Goal: Transaction & Acquisition: Purchase product/service

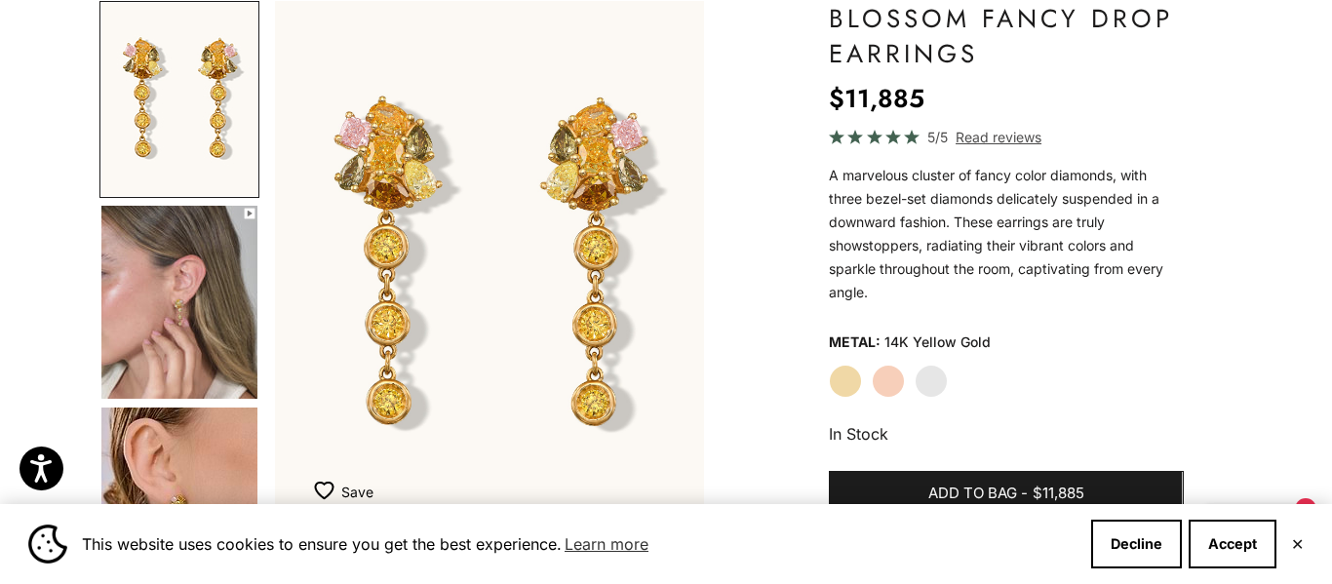
scroll to position [194, 0]
click at [185, 298] on img "Go to item 4" at bounding box center [179, 301] width 156 height 193
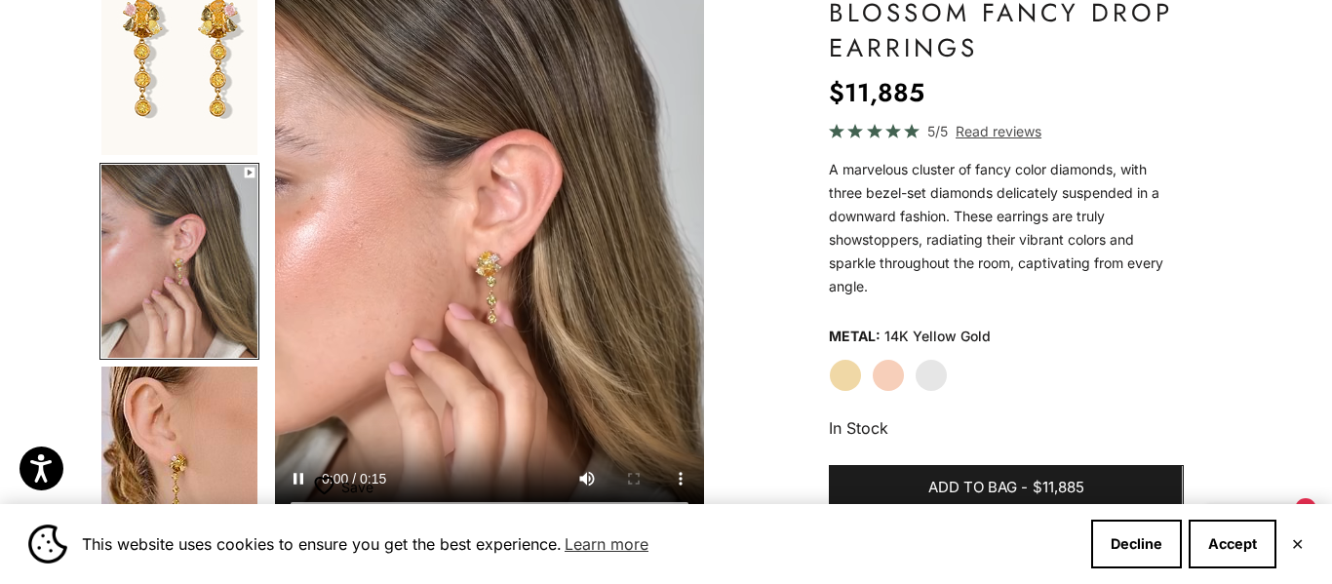
scroll to position [200, 0]
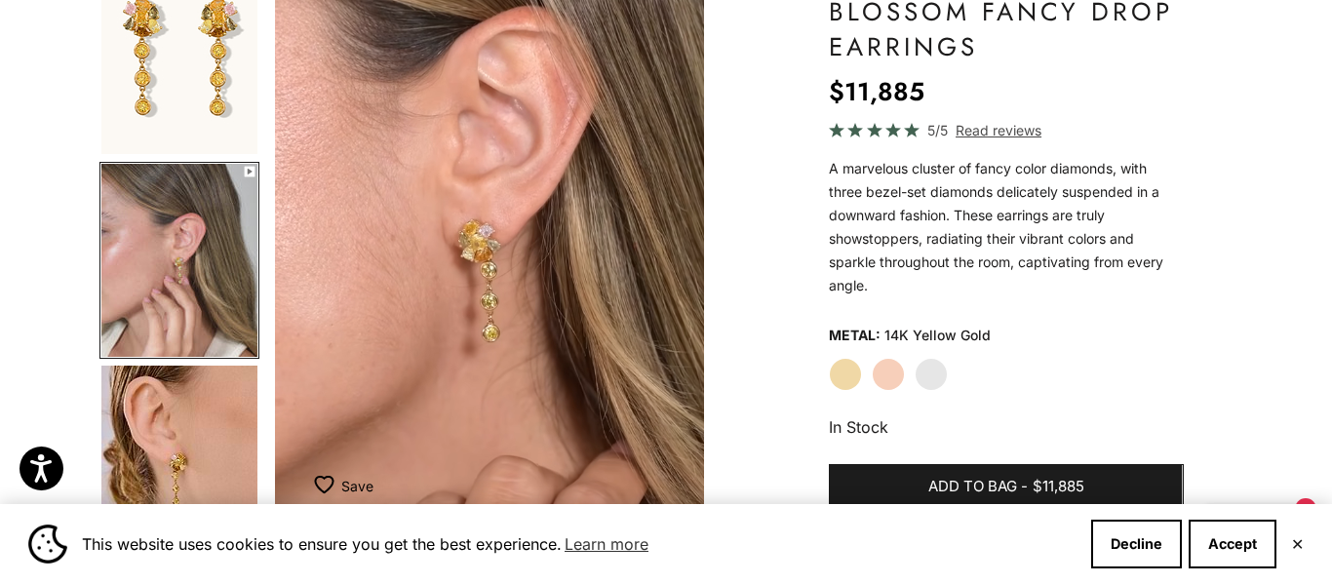
click at [252, 40] on img "Go to item 1" at bounding box center [179, 57] width 156 height 193
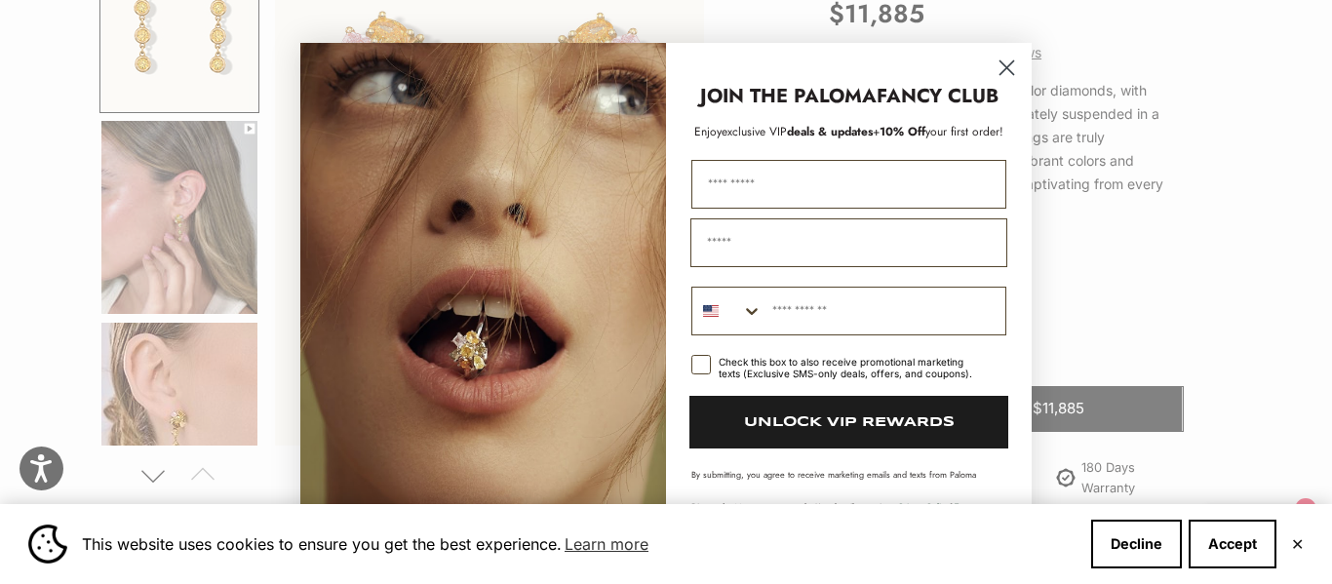
scroll to position [279, 0]
click at [1007, 66] on icon "Close dialog" at bounding box center [1007, 67] width 14 height 14
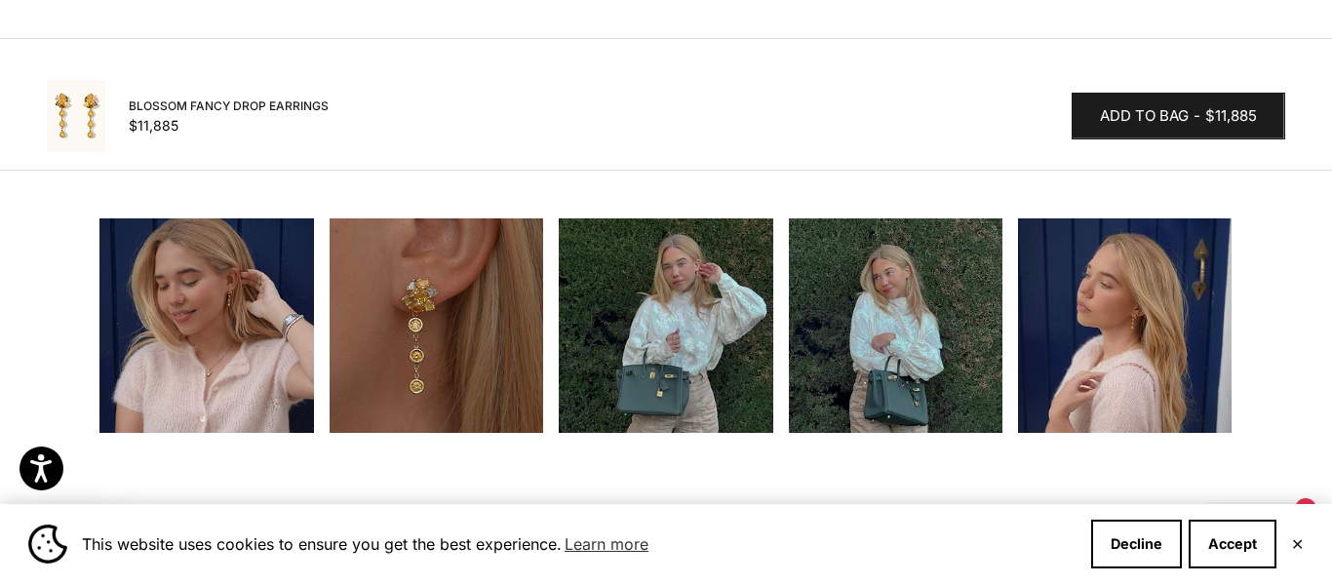
scroll to position [1938, 0]
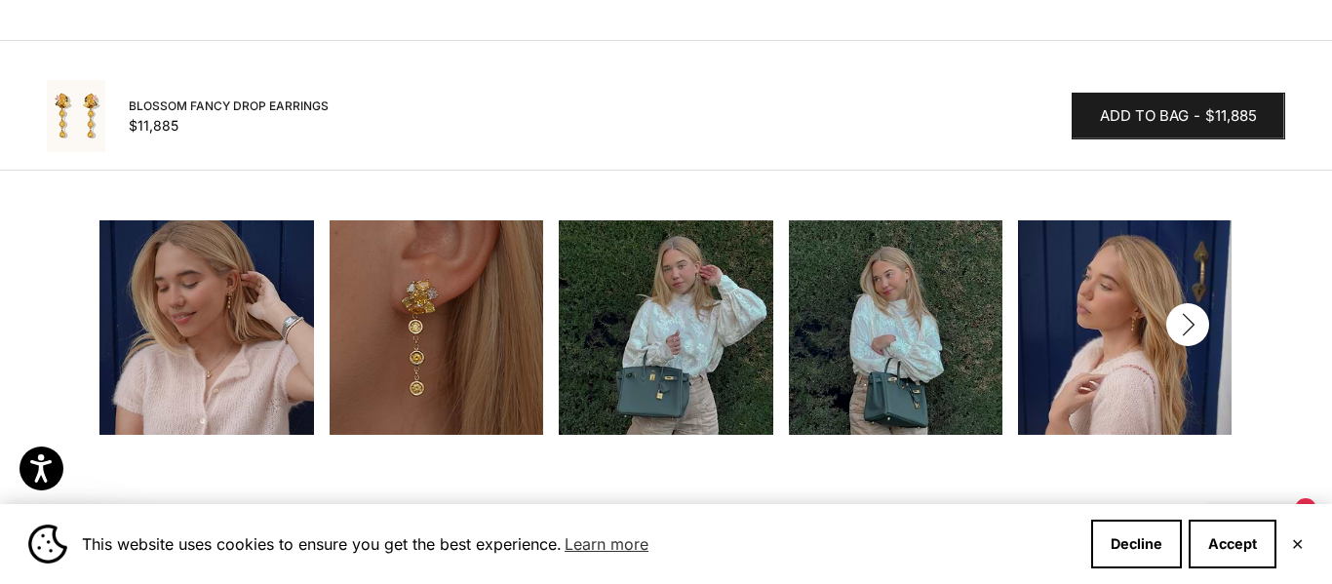
click at [229, 292] on img at bounding box center [206, 327] width 214 height 214
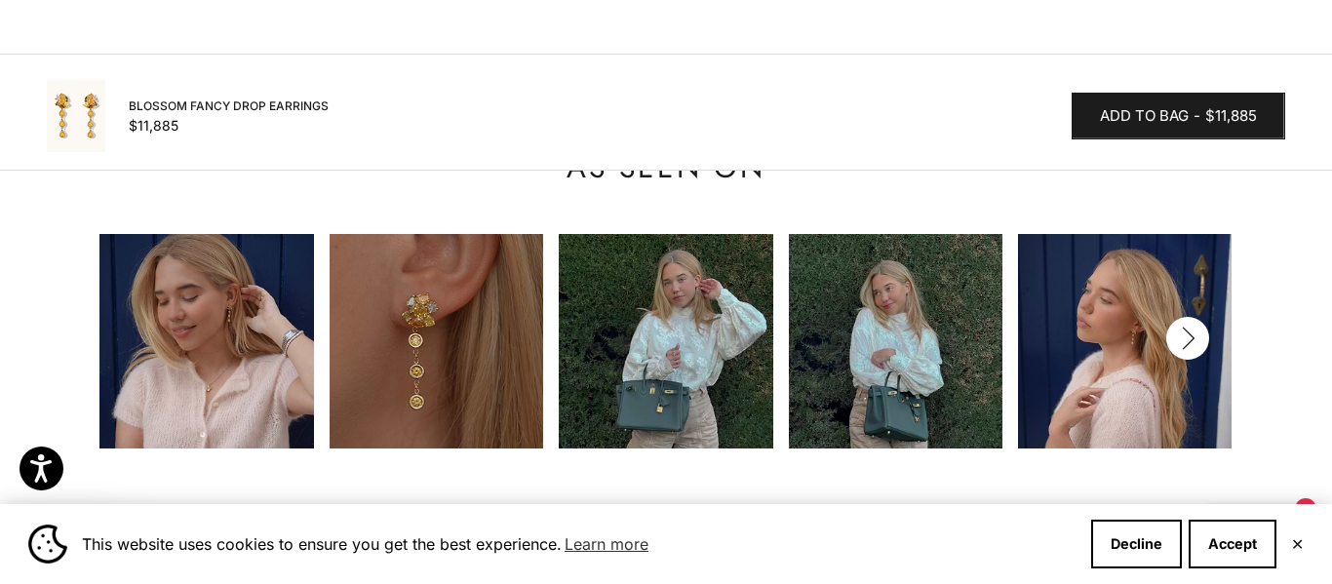
scroll to position [1920, 0]
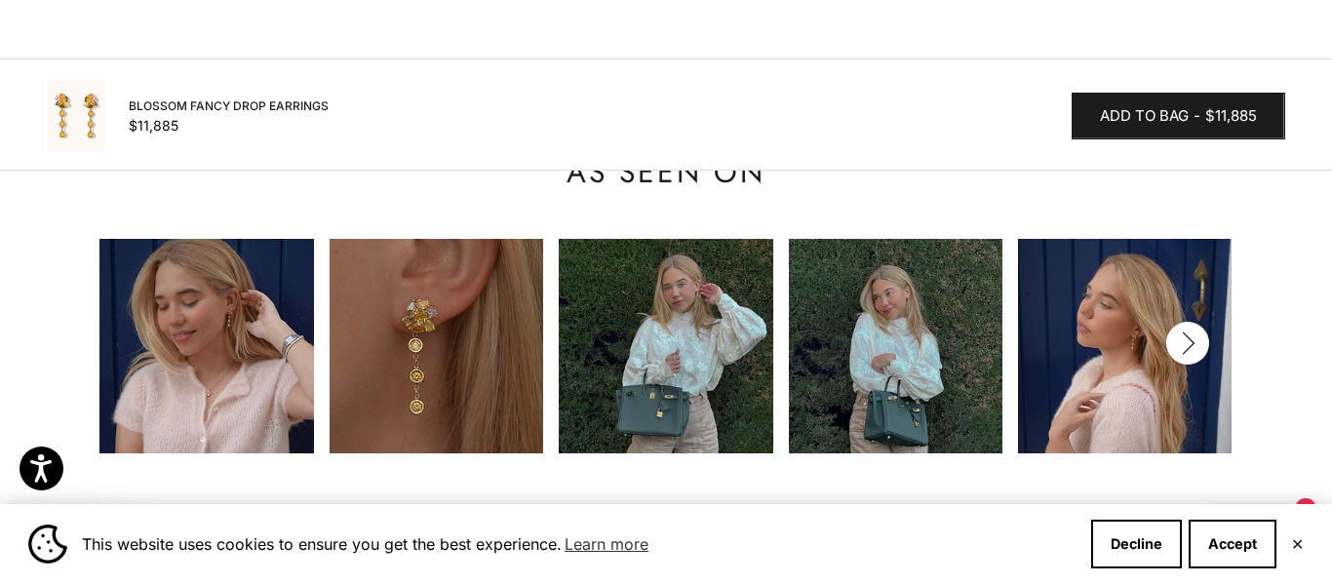
click at [660, 311] on img at bounding box center [666, 346] width 214 height 214
click at [1189, 331] on icon "button" at bounding box center [1187, 343] width 21 height 24
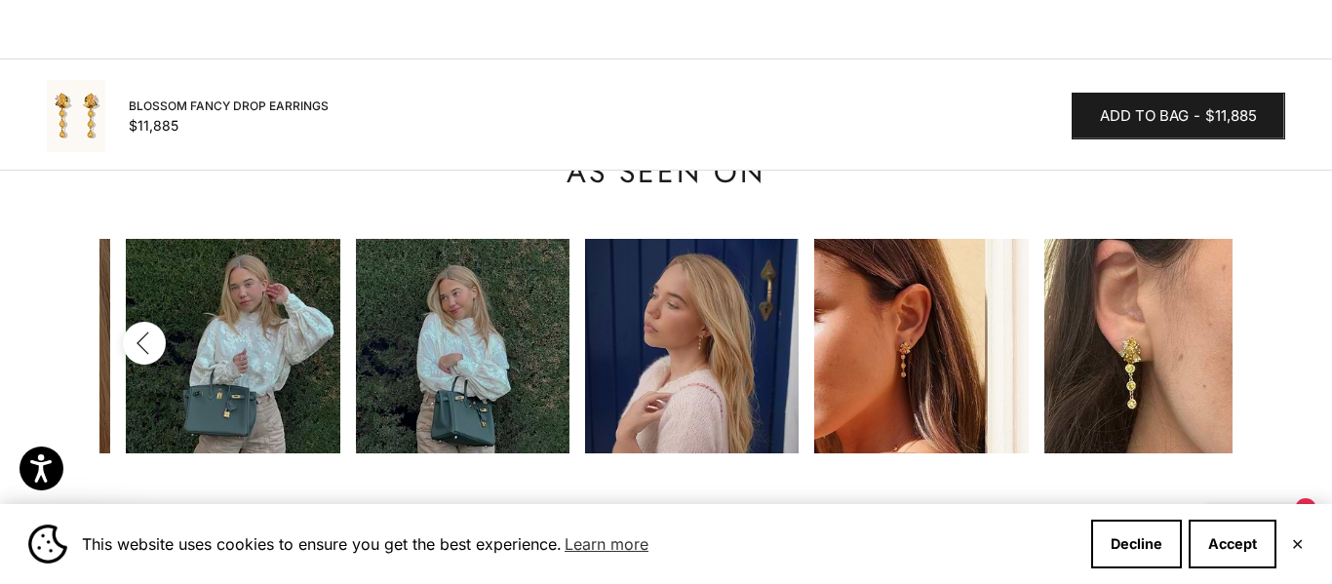
scroll to position [0, 458]
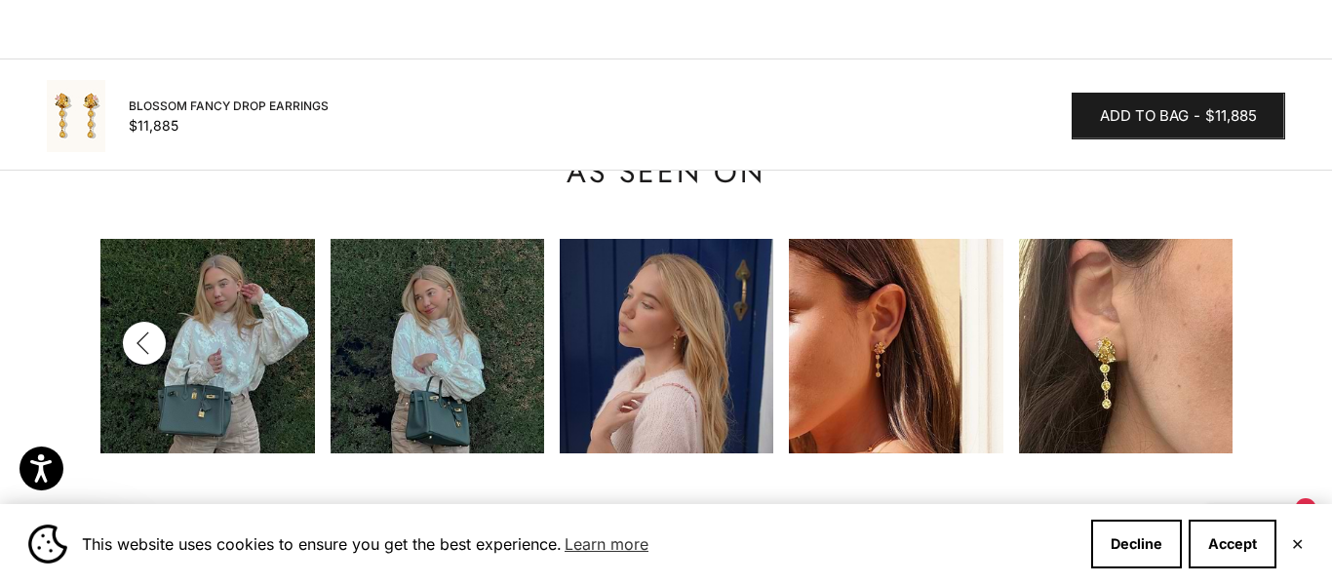
click at [1187, 315] on img at bounding box center [1126, 346] width 214 height 214
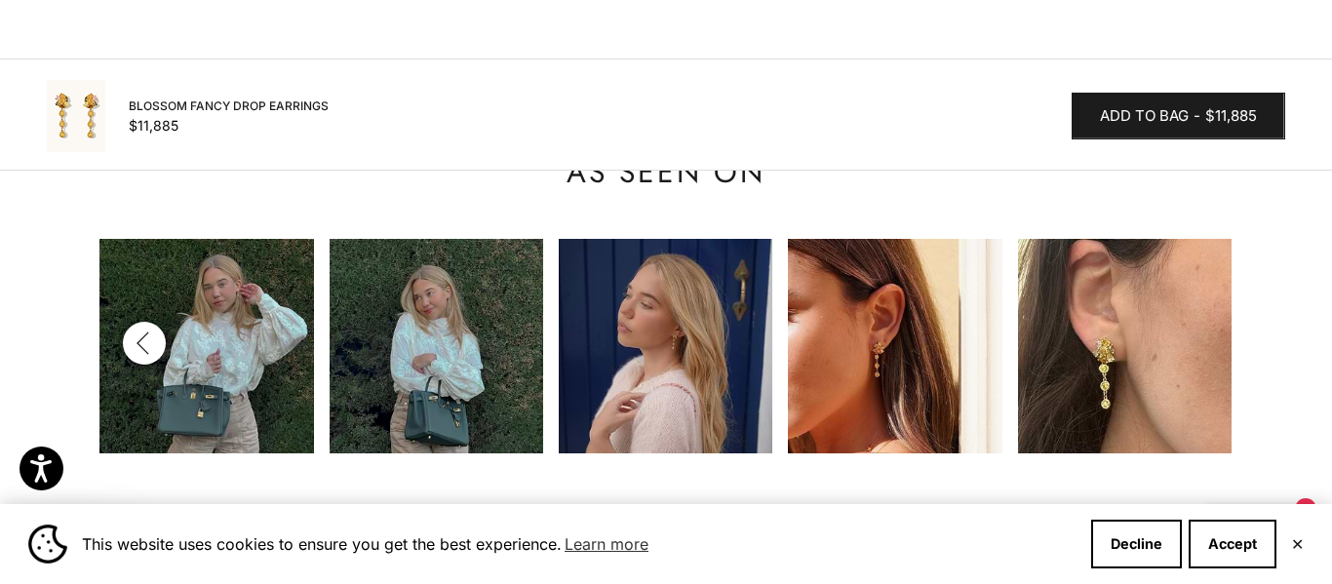
click at [140, 332] on icon "button" at bounding box center [143, 342] width 11 height 21
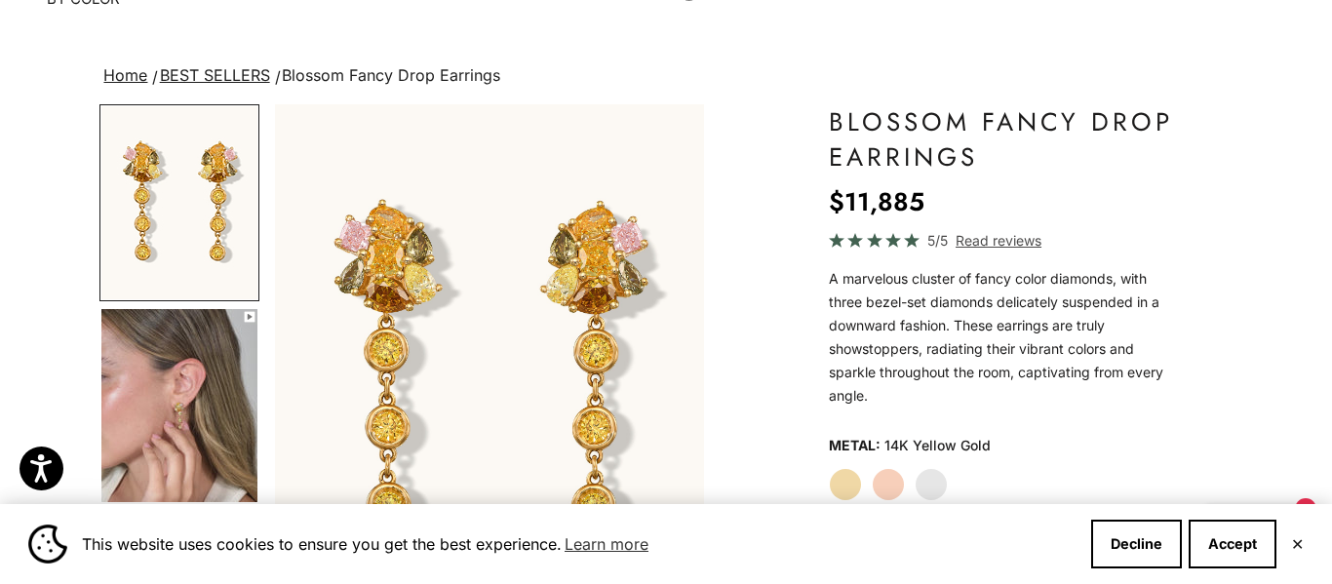
scroll to position [0, 0]
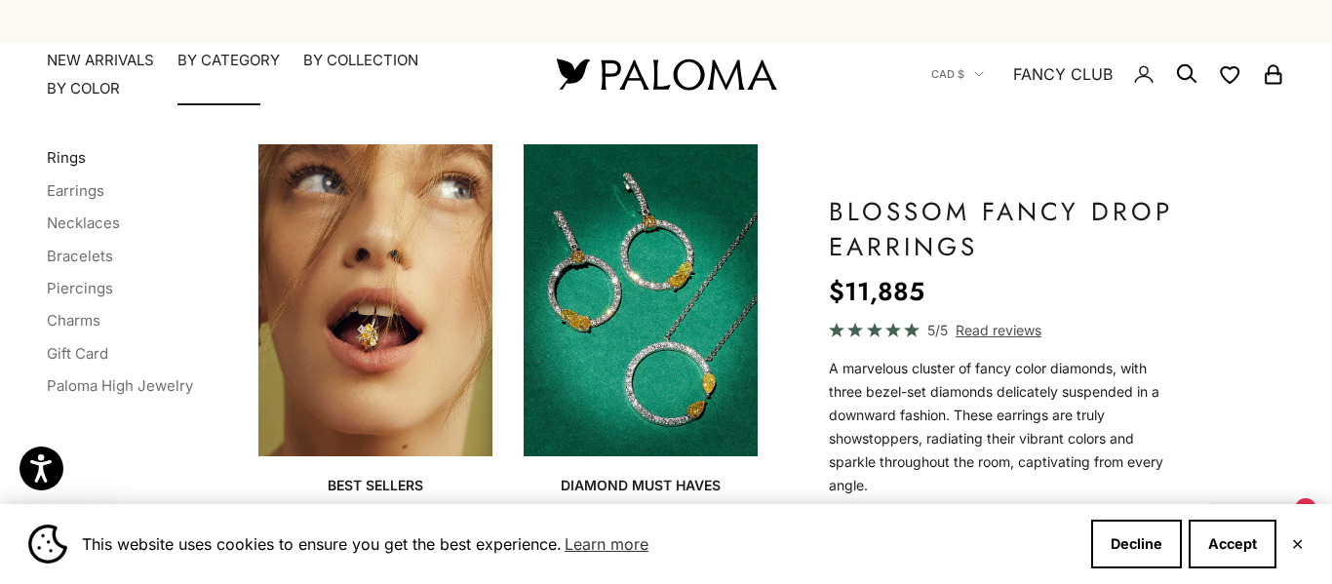
click at [67, 158] on link "Rings" at bounding box center [66, 157] width 39 height 19
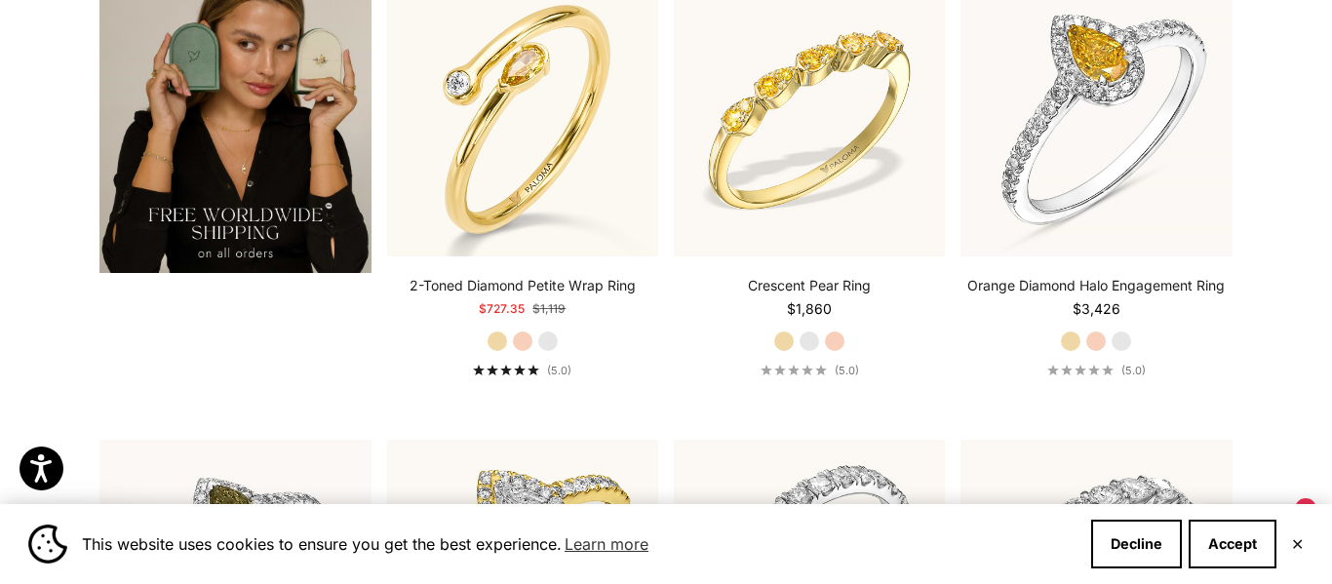
scroll to position [3277, 0]
